Goal: Task Accomplishment & Management: Use online tool/utility

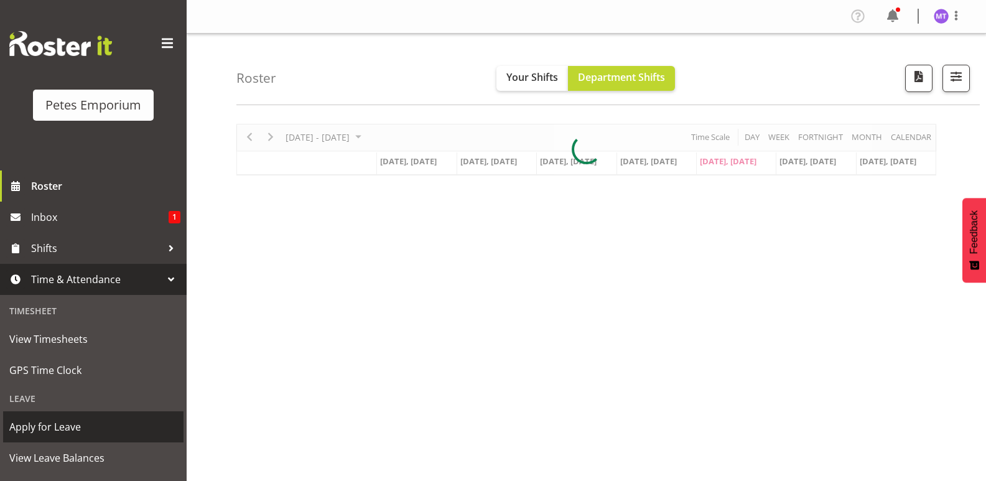
click at [68, 427] on span "Apply for Leave" at bounding box center [93, 426] width 168 height 19
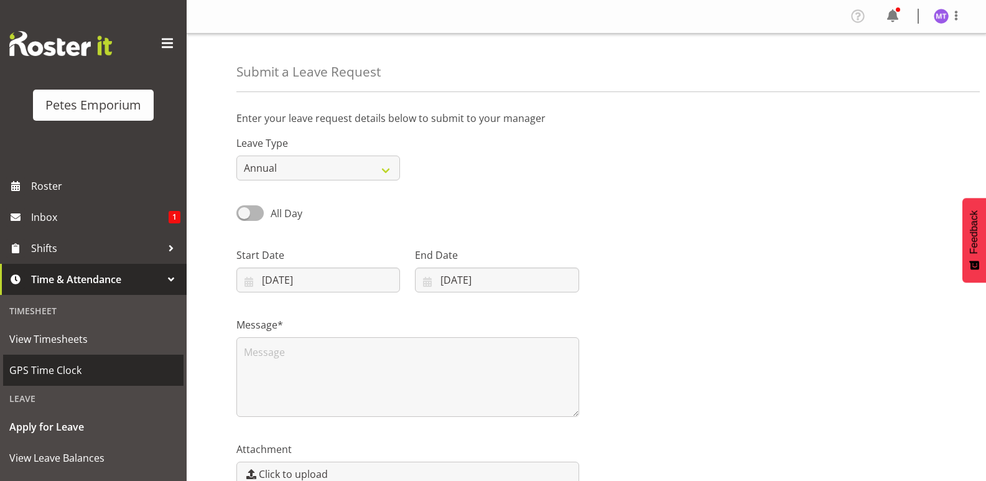
click at [75, 367] on span "GPS Time Clock" at bounding box center [93, 370] width 168 height 19
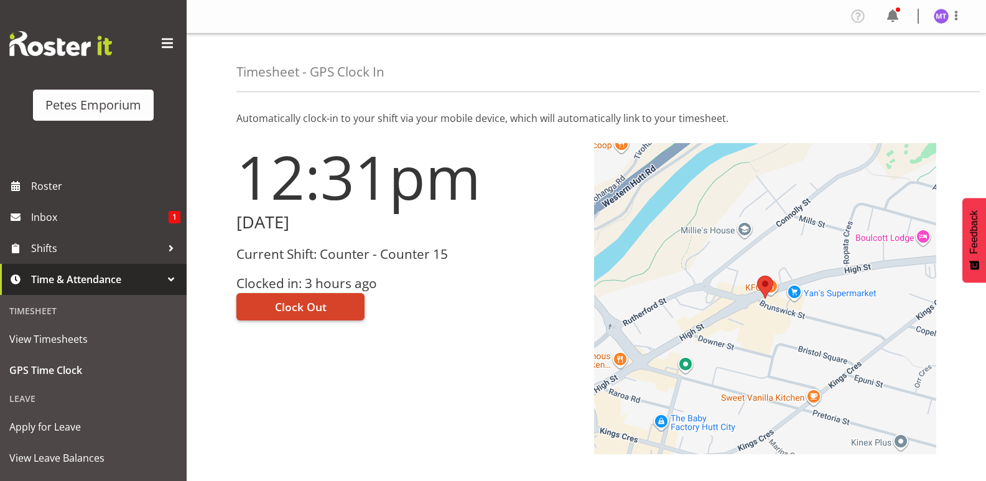
click at [310, 301] on span "Clock Out" at bounding box center [301, 307] width 52 height 16
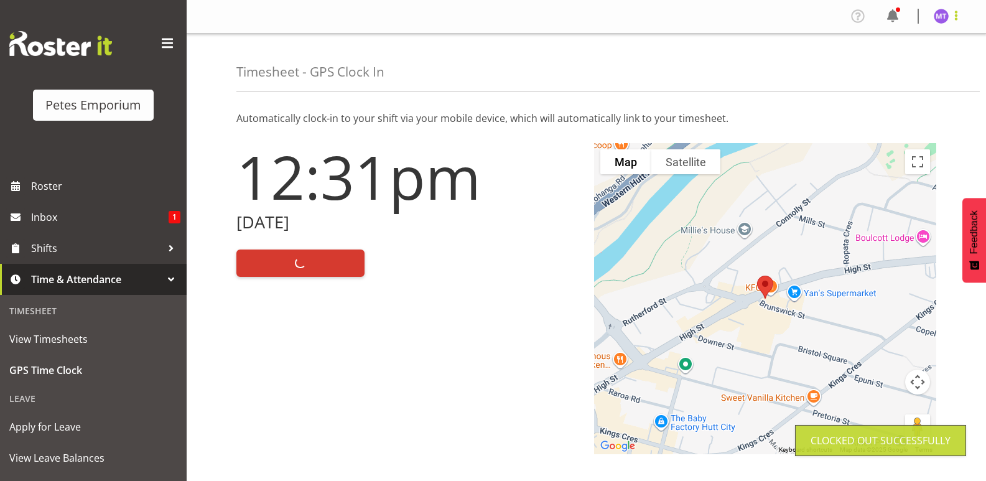
click at [956, 17] on span at bounding box center [956, 15] width 15 height 15
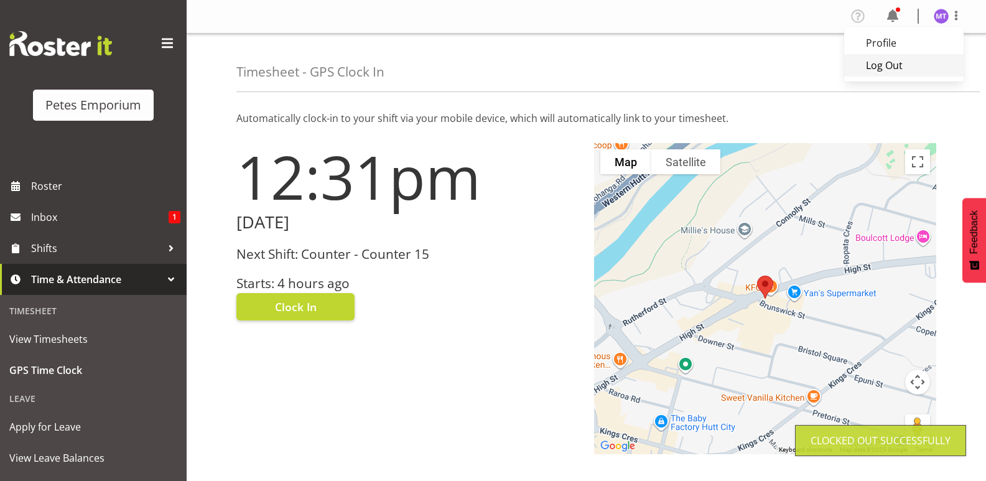
click at [913, 69] on link "Log Out" at bounding box center [903, 65] width 119 height 22
